Goal: Task Accomplishment & Management: Complete application form

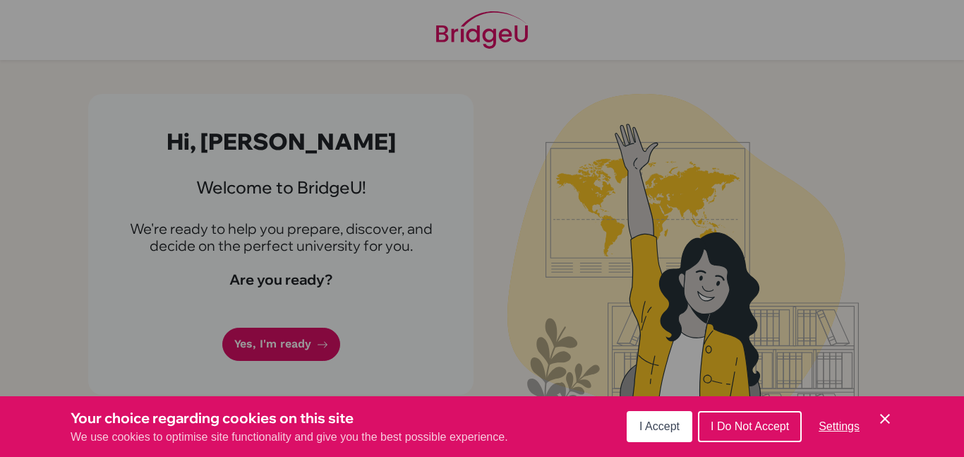
click at [750, 429] on span "I Do Not Accept" at bounding box center [750, 426] width 78 height 12
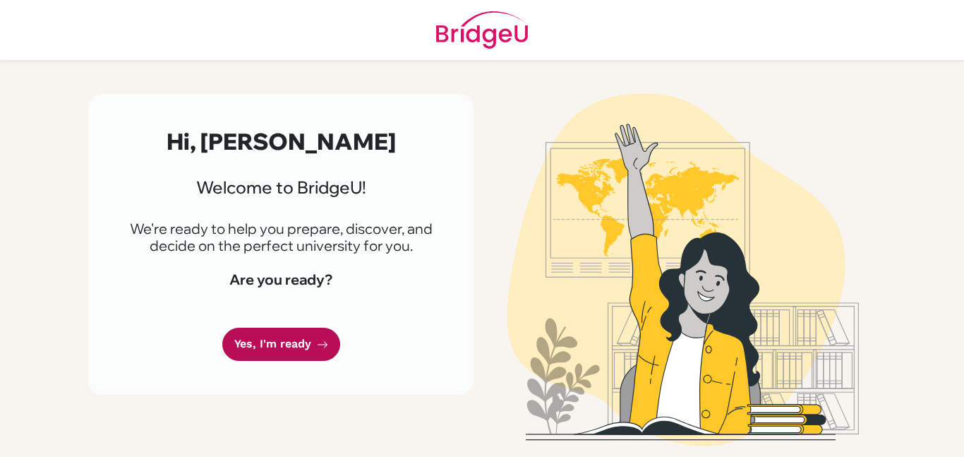
click at [282, 354] on link "Yes, I'm ready" at bounding box center [281, 344] width 118 height 33
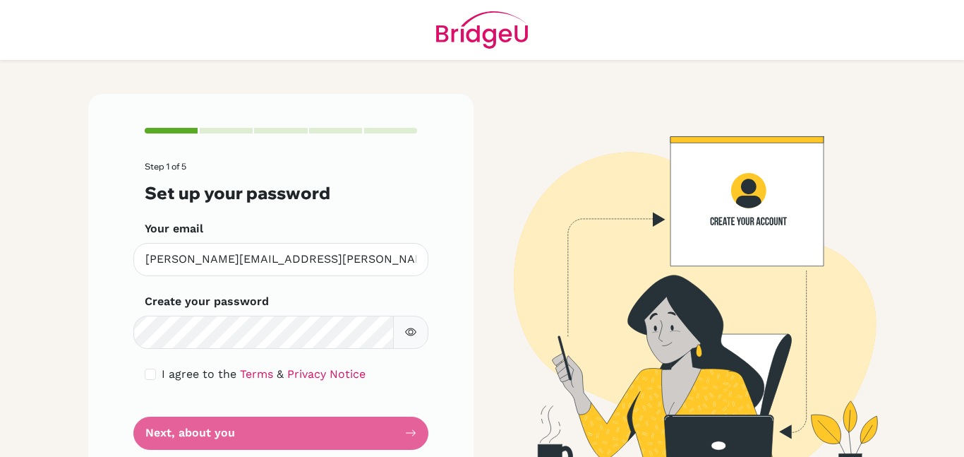
click at [873, 299] on img at bounding box center [683, 288] width 805 height 389
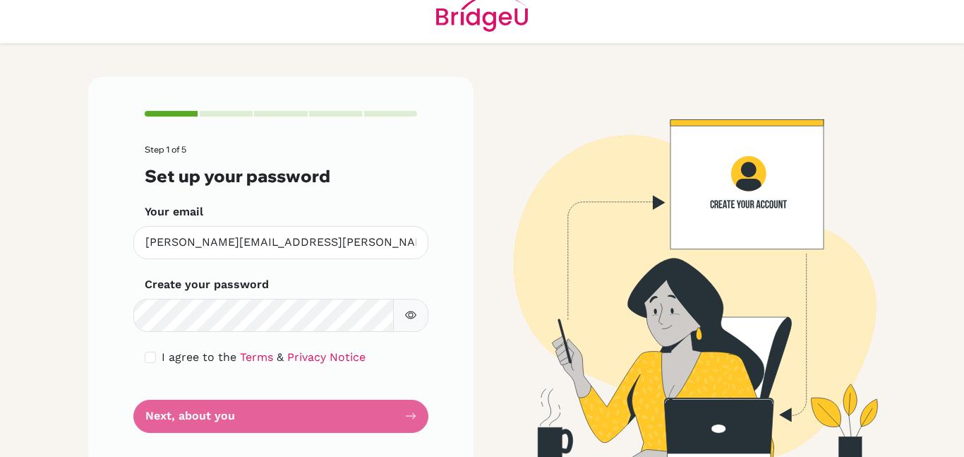
scroll to position [40, 0]
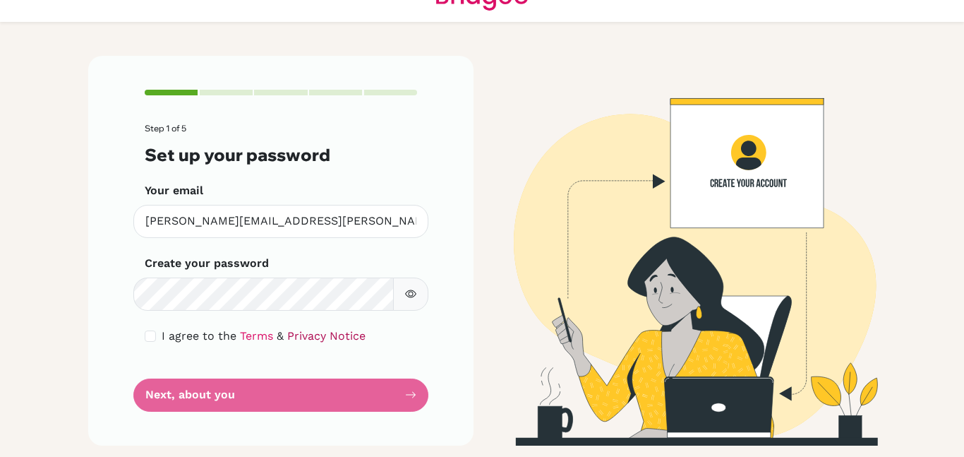
click at [321, 330] on link "Privacy Notice" at bounding box center [326, 335] width 78 height 13
click at [523, 251] on img at bounding box center [683, 250] width 805 height 389
click at [407, 290] on icon "button" at bounding box center [410, 293] width 11 height 11
click at [146, 339] on input "checkbox" at bounding box center [150, 335] width 11 height 11
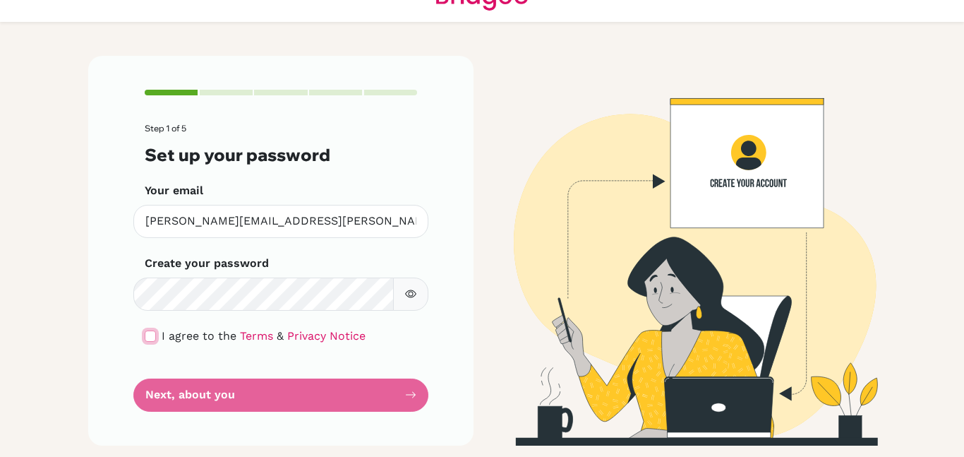
checkbox input "true"
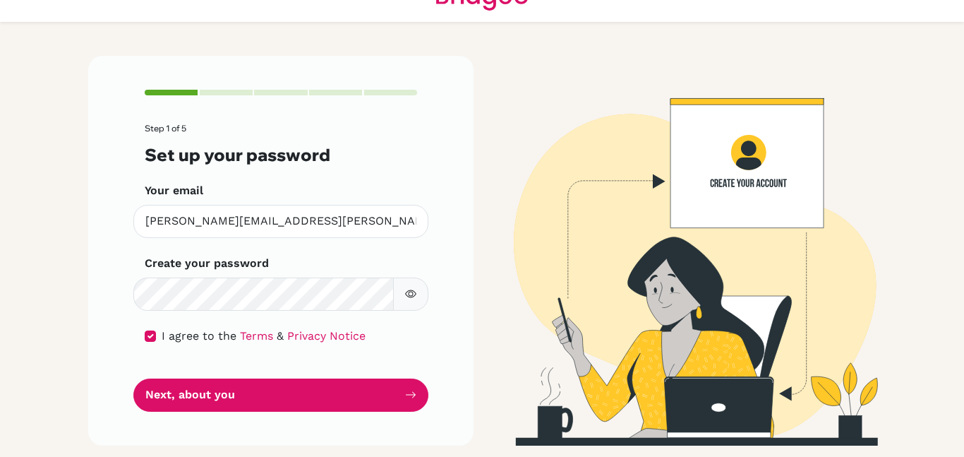
click at [408, 287] on button "button" at bounding box center [410, 293] width 35 height 33
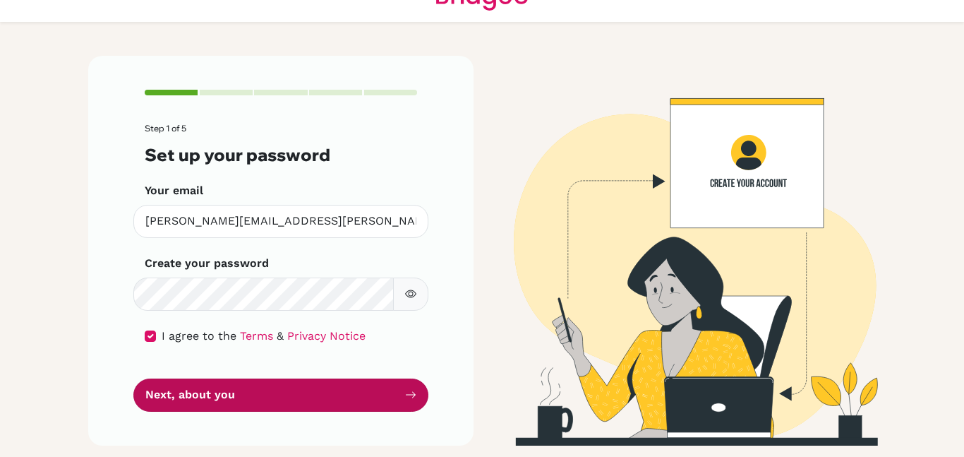
click at [215, 399] on button "Next, about you" at bounding box center [280, 394] width 295 height 33
